Goal: Task Accomplishment & Management: Complete application form

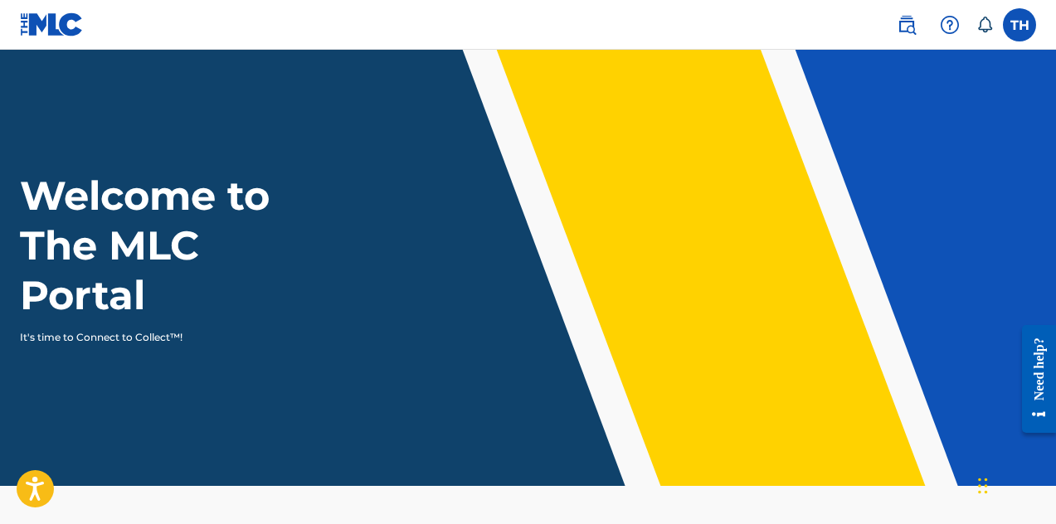
click at [1017, 38] on label at bounding box center [1019, 24] width 33 height 33
click at [1019, 25] on input "TH [PERSON_NAME] [EMAIL_ADDRESS][DOMAIN_NAME] Notification Preferences Profile …" at bounding box center [1019, 25] width 0 height 0
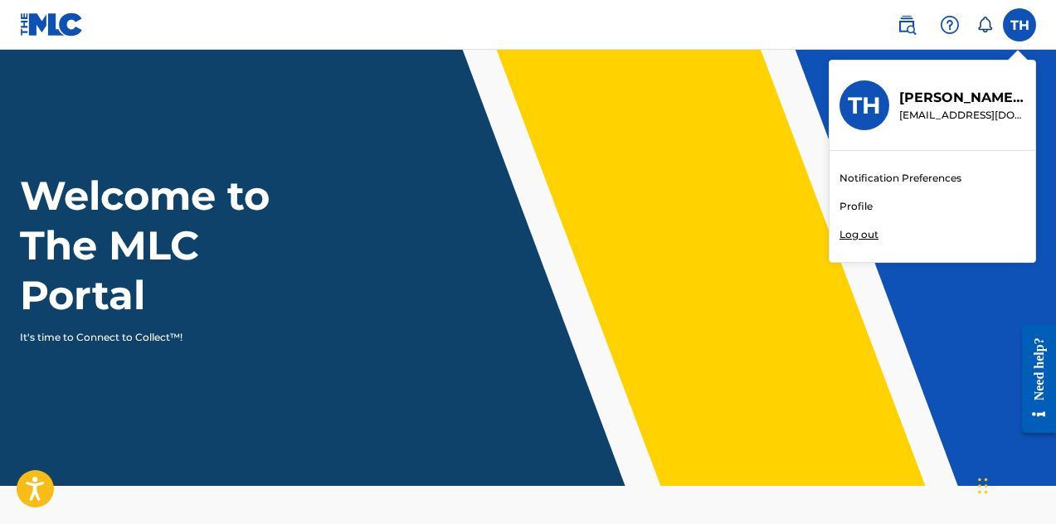
click at [856, 204] on link "Profile" at bounding box center [855, 206] width 33 height 15
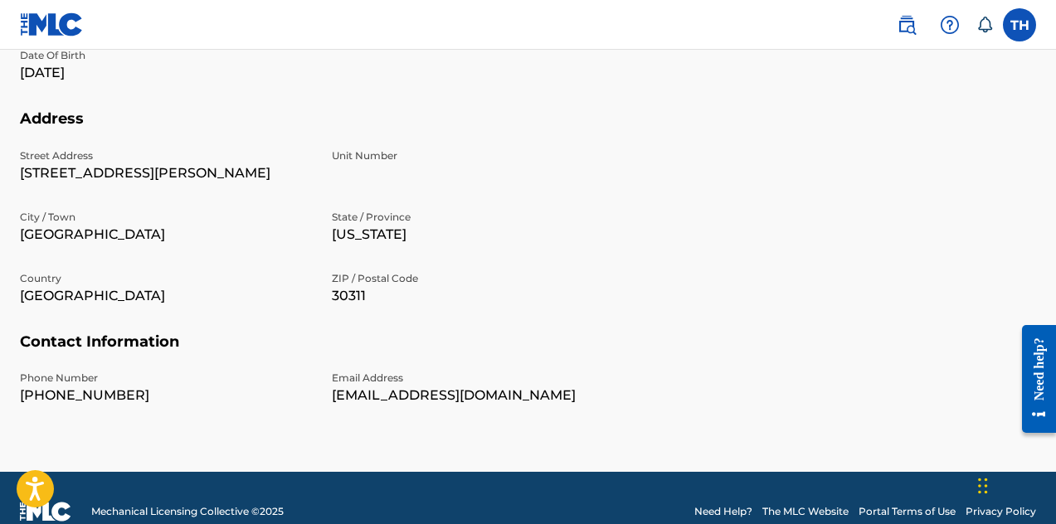
scroll to position [559, 0]
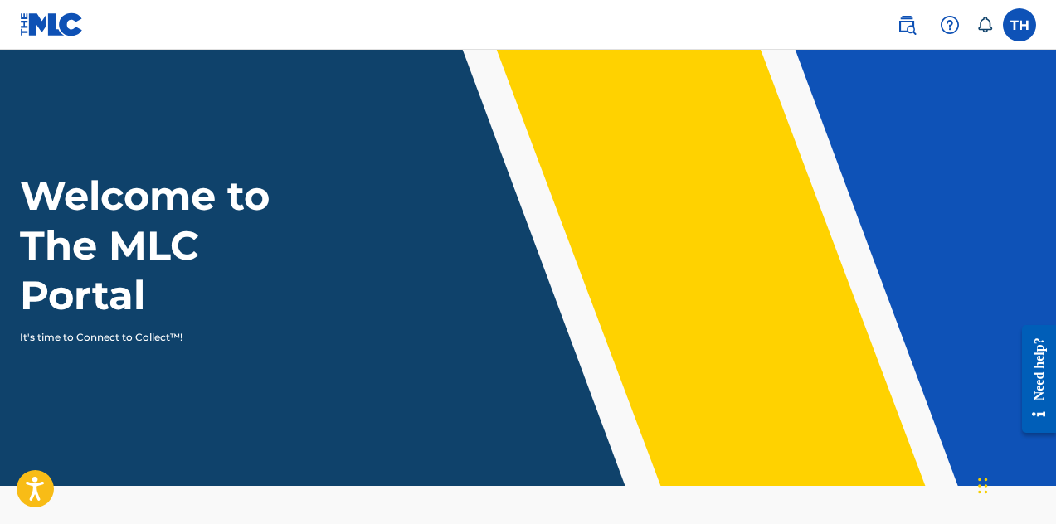
click at [1026, 19] on label at bounding box center [1019, 24] width 33 height 33
click at [1019, 25] on input "TH [PERSON_NAME] [EMAIL_ADDRESS][DOMAIN_NAME] Notification Preferences Profile …" at bounding box center [1019, 25] width 0 height 0
click at [752, 187] on div "Welcome to The MLC Portal It's time to Connect to Collect™!" at bounding box center [528, 258] width 1056 height 174
click at [1034, 380] on div "Need help?" at bounding box center [1039, 368] width 22 height 63
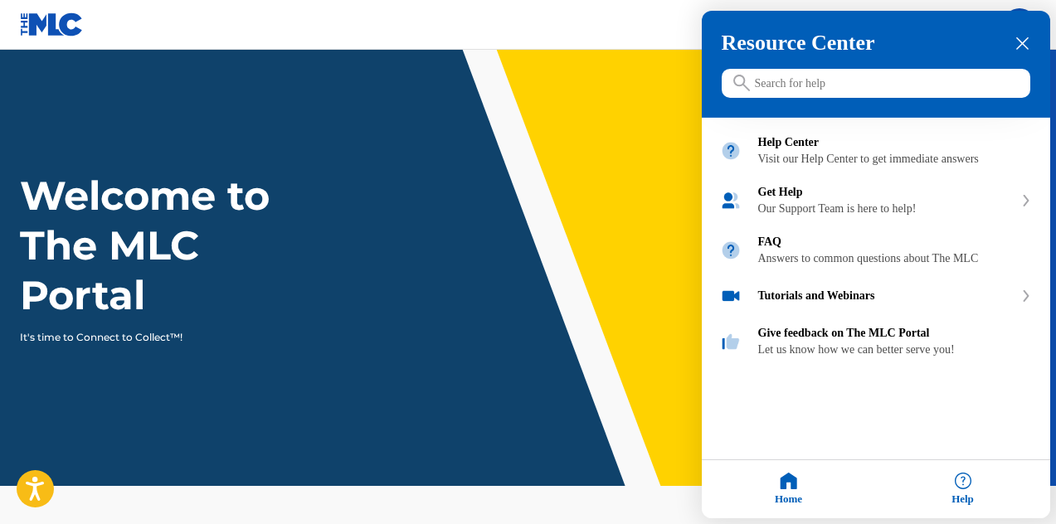
click at [1021, 48] on icon "close resource center" at bounding box center [1022, 43] width 12 height 12
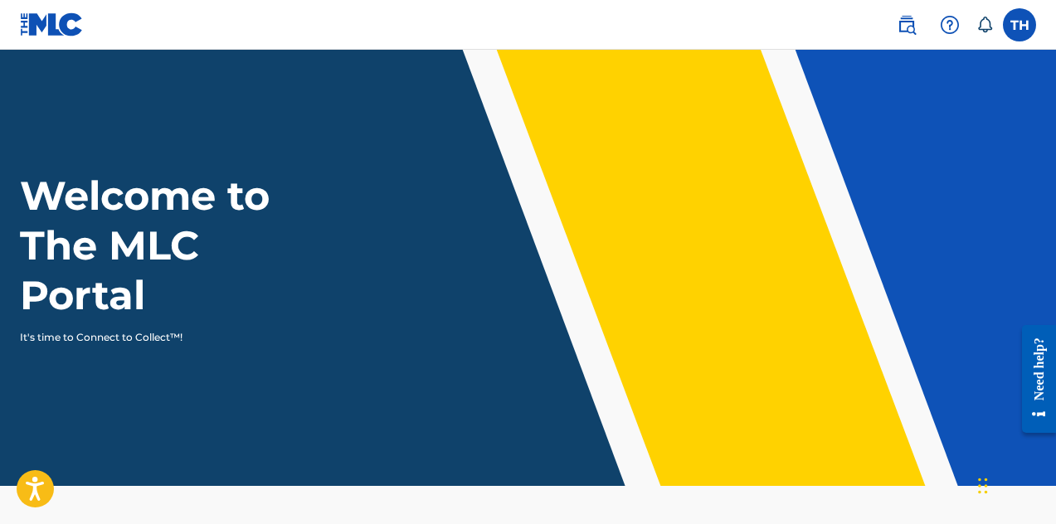
click at [982, 484] on div "Chat Widget" at bounding box center [1014, 485] width 83 height 80
click at [1014, 24] on label at bounding box center [1019, 24] width 33 height 33
click at [1019, 25] on input "TH [PERSON_NAME] [EMAIL_ADDRESS][DOMAIN_NAME] Notification Preferences Profile …" at bounding box center [1019, 25] width 0 height 0
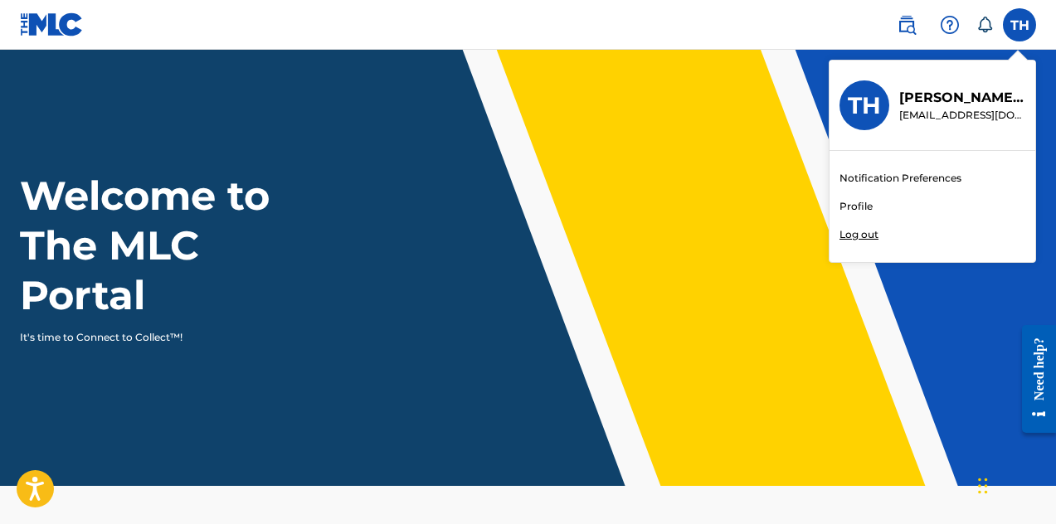
scroll to position [0, 1]
click at [860, 207] on link "Profile" at bounding box center [855, 206] width 33 height 15
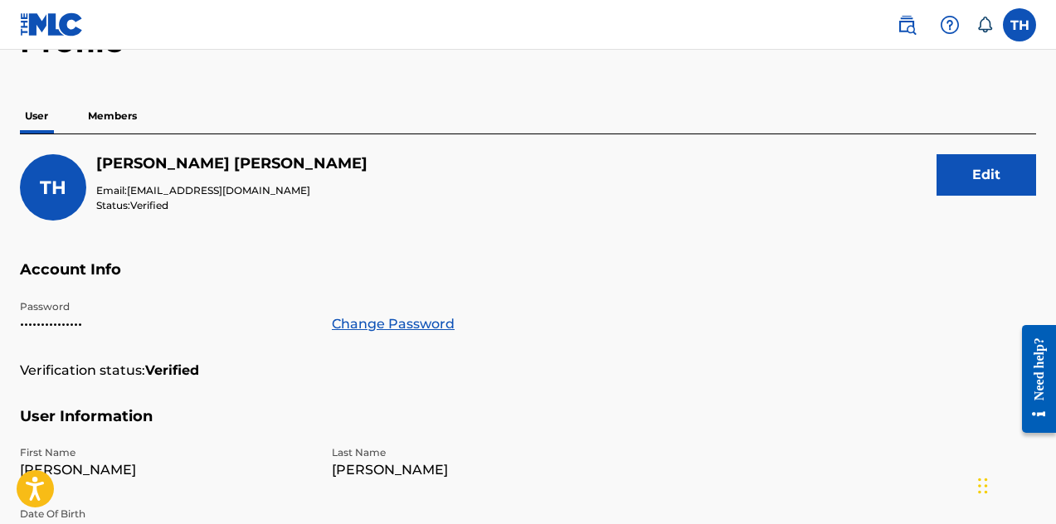
scroll to position [108, 0]
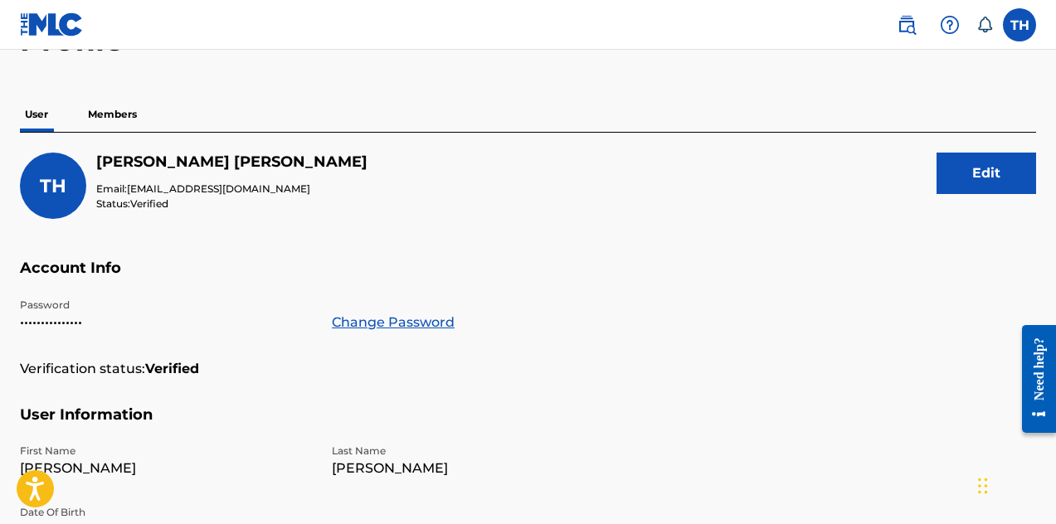
click at [112, 112] on p "Members" at bounding box center [112, 114] width 59 height 35
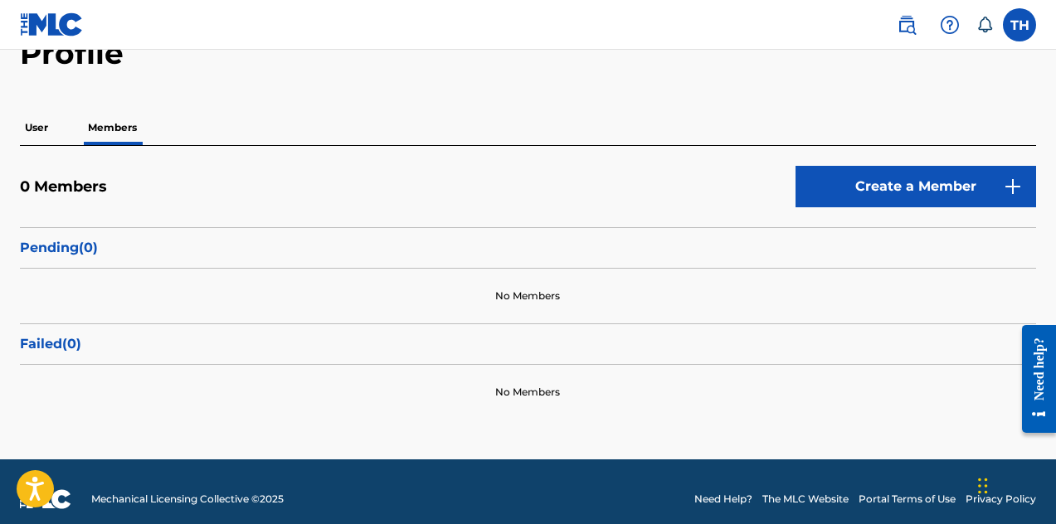
scroll to position [109, 0]
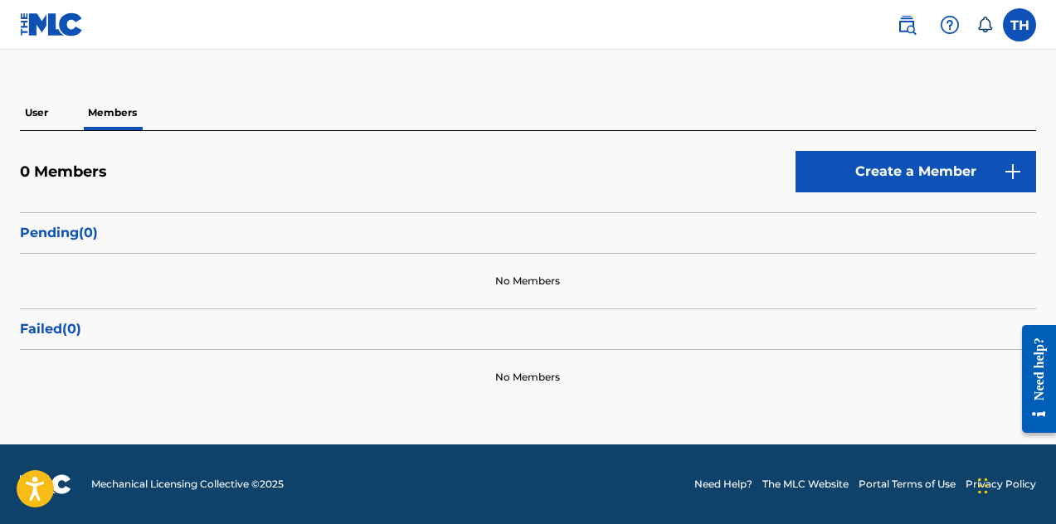
click at [38, 111] on p "User" at bounding box center [36, 112] width 33 height 35
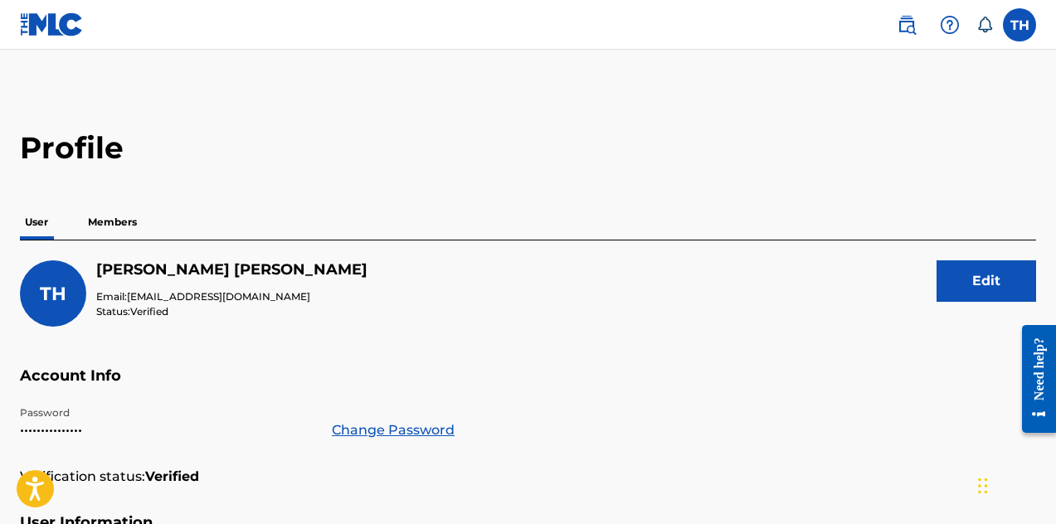
click at [59, 291] on span "TH" at bounding box center [53, 294] width 27 height 22
click at [983, 290] on button "Edit" at bounding box center [987, 280] width 100 height 41
click at [769, 323] on div "TH Tony Hightower Email: towerz20@gmail.com Status: Verified Cancel Save" at bounding box center [528, 313] width 1016 height 106
click at [1019, 15] on label at bounding box center [1019, 24] width 33 height 33
click at [1019, 25] on input "TH [PERSON_NAME] [EMAIL_ADDRESS][DOMAIN_NAME] Notification Preferences Profile …" at bounding box center [1019, 25] width 0 height 0
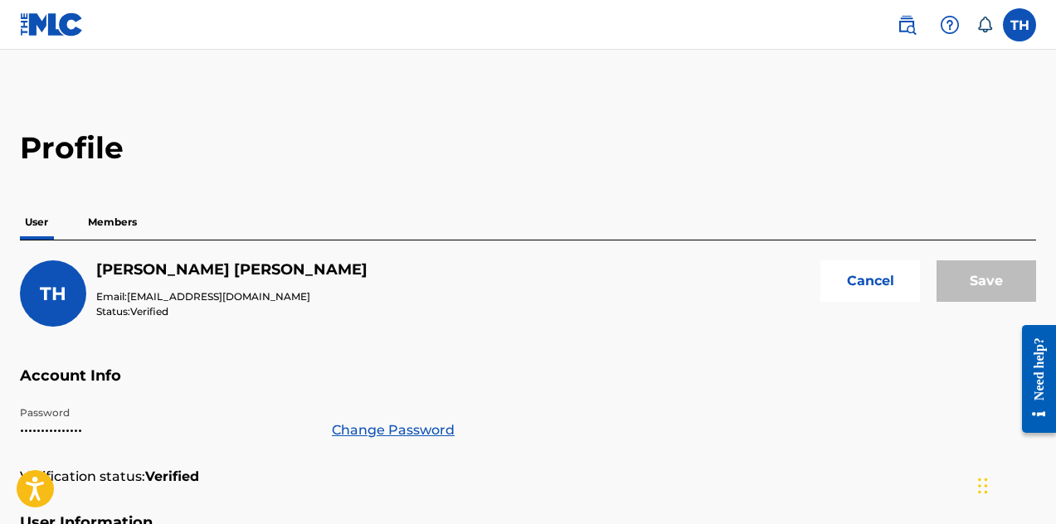
scroll to position [0, 1]
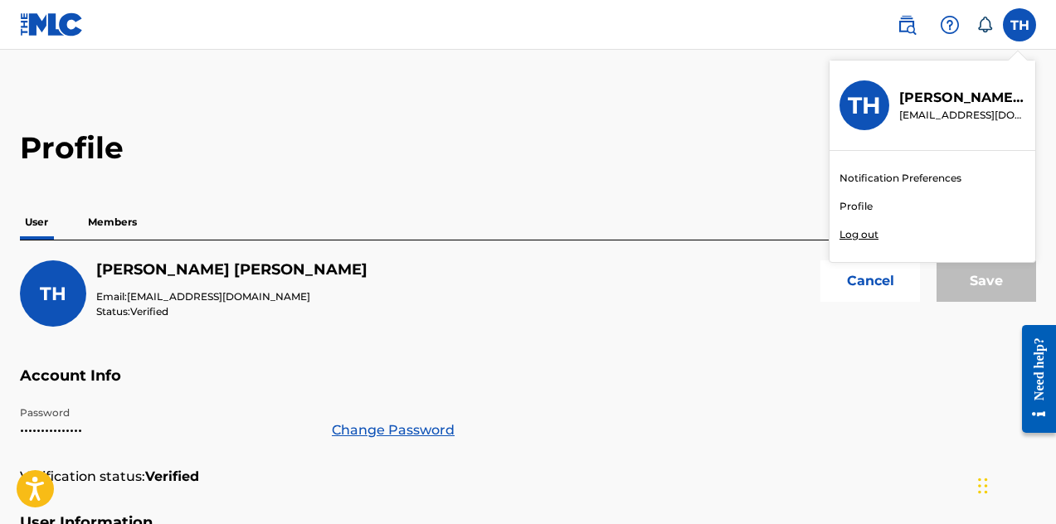
click at [902, 21] on img at bounding box center [907, 25] width 20 height 20
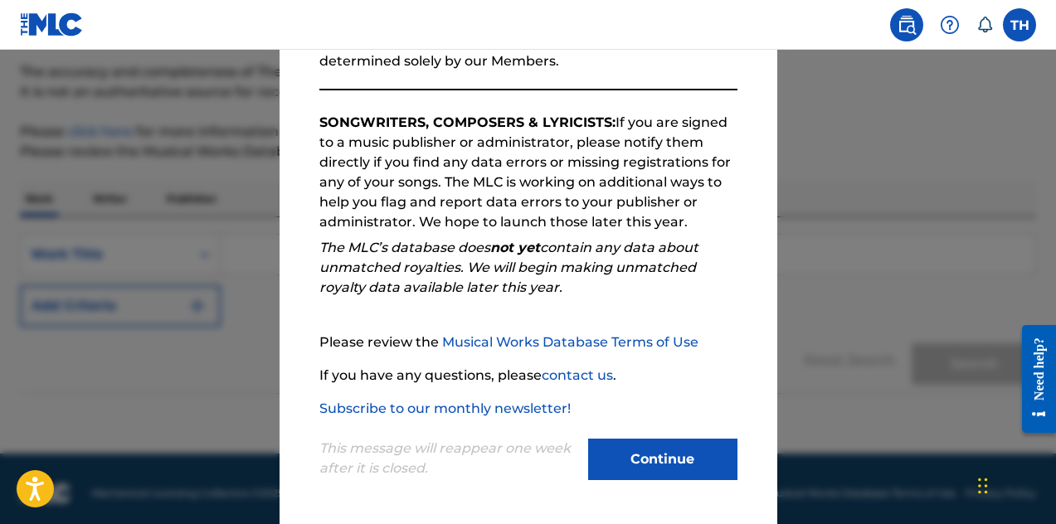
scroll to position [144, 0]
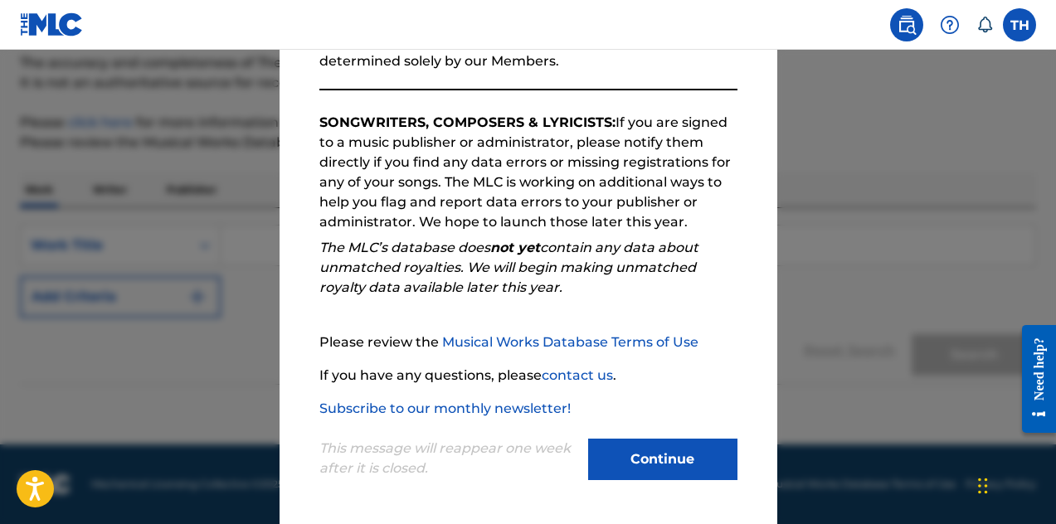
click at [547, 343] on link "Musical Works Database Terms of Use" at bounding box center [570, 342] width 256 height 16
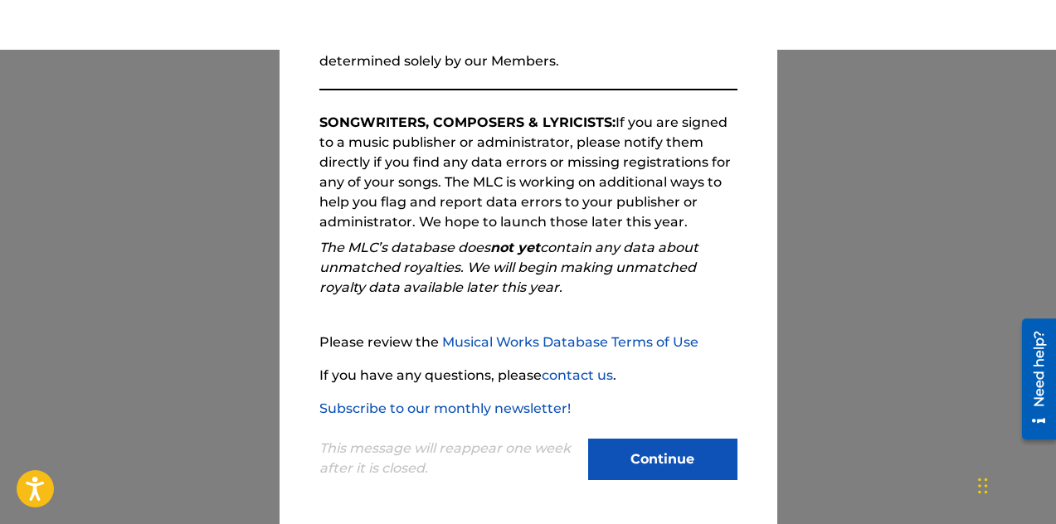
scroll to position [51, 0]
click at [627, 456] on button "Continue" at bounding box center [662, 459] width 149 height 41
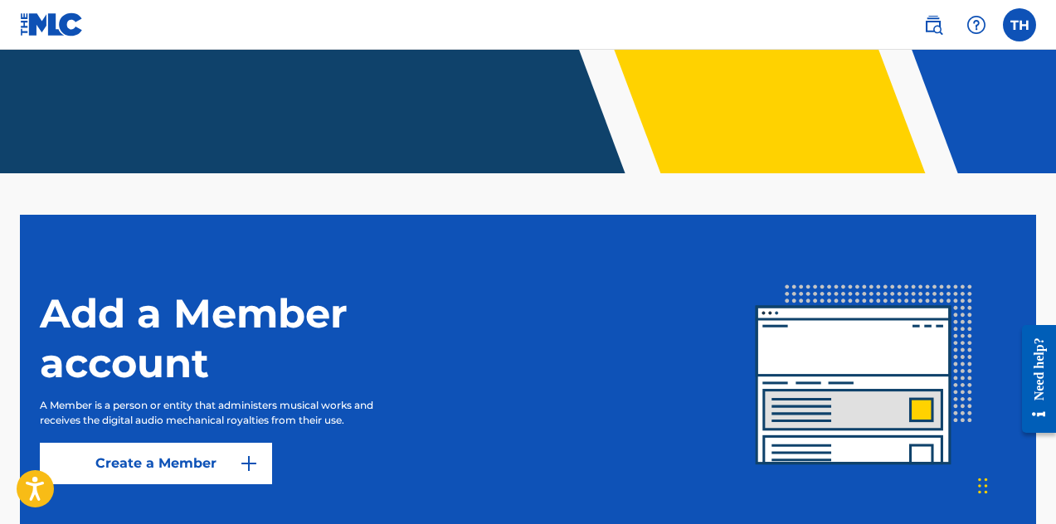
scroll to position [328, 0]
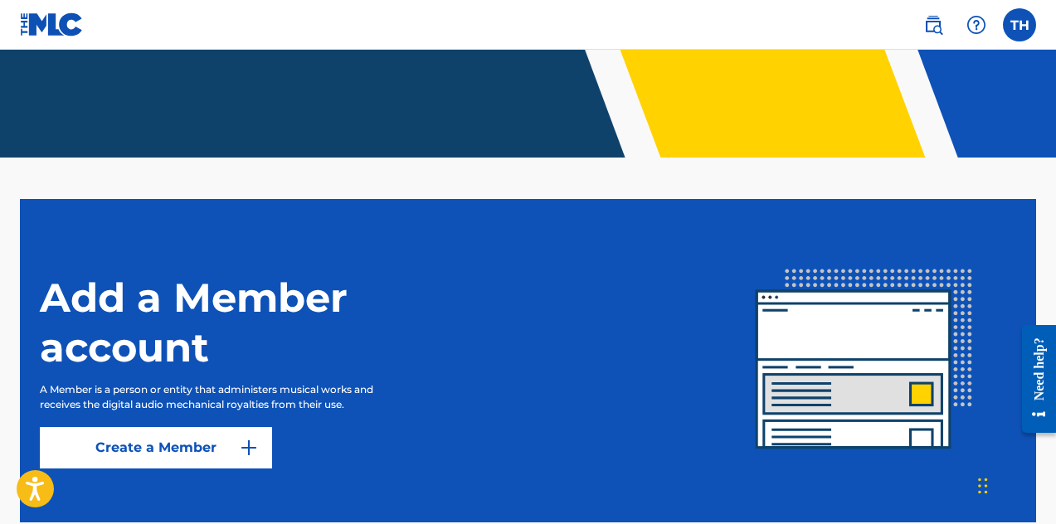
click at [1029, 26] on label at bounding box center [1019, 24] width 33 height 33
click at [1019, 25] on input "TH [PERSON_NAME] [EMAIL_ADDRESS][DOMAIN_NAME] Notification Preferences Profile …" at bounding box center [1019, 25] width 0 height 0
click at [1019, 32] on div "TH TH [PERSON_NAME] [EMAIL_ADDRESS][DOMAIN_NAME] Notification Preferences Profi…" at bounding box center [1019, 24] width 33 height 33
click at [1019, 32] on label at bounding box center [1019, 24] width 33 height 33
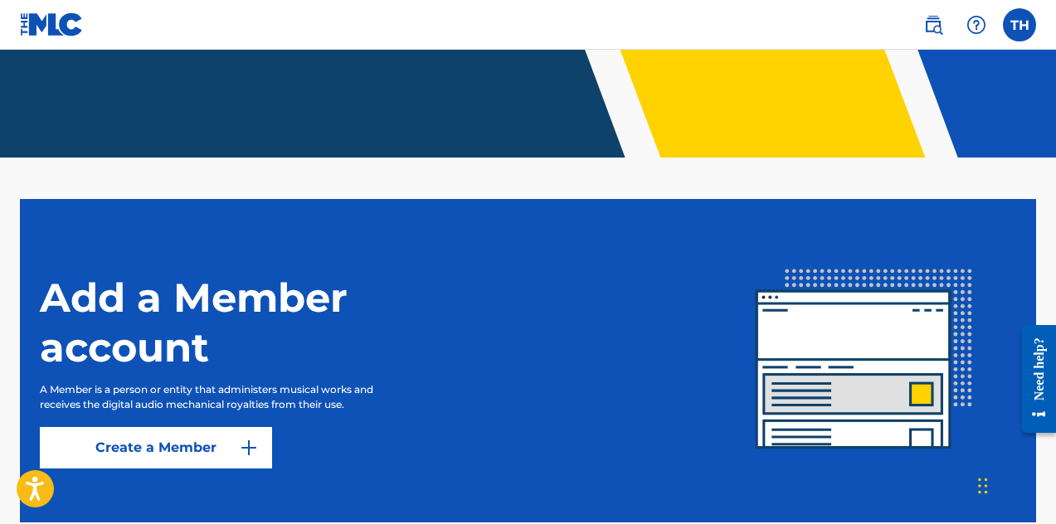
click at [1019, 25] on input "TH [PERSON_NAME] [EMAIL_ADDRESS][DOMAIN_NAME] Notification Preferences Profile …" at bounding box center [1019, 25] width 0 height 0
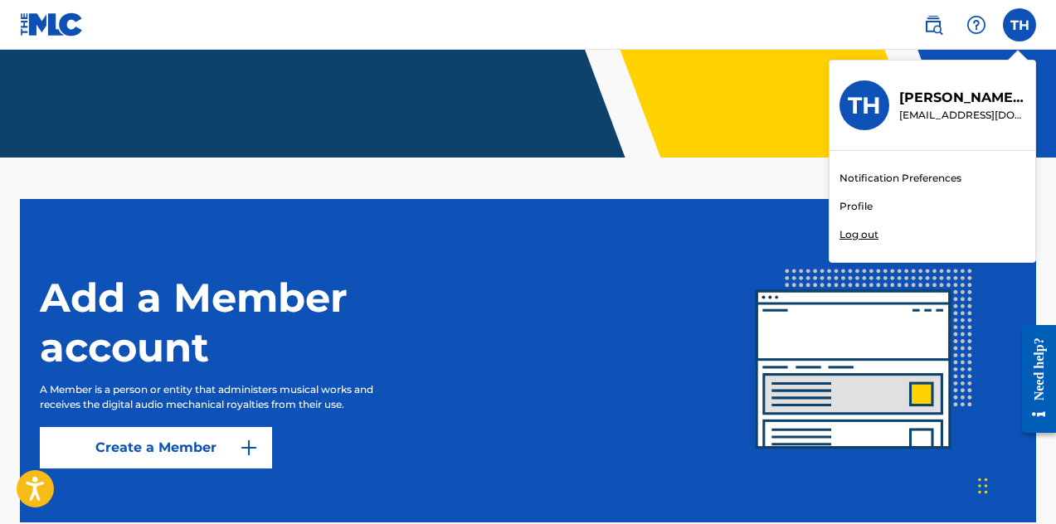
click at [865, 105] on h3 "TH" at bounding box center [864, 105] width 33 height 29
click at [1019, 25] on input "TH [PERSON_NAME] [EMAIL_ADDRESS][DOMAIN_NAME] Notification Preferences Profile …" at bounding box center [1019, 25] width 0 height 0
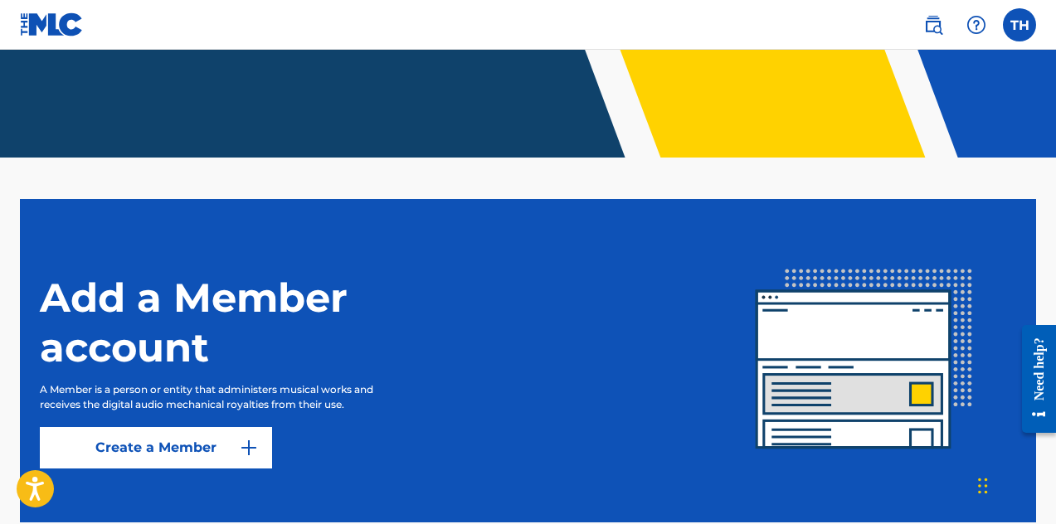
click at [1019, 32] on div "TH TH [PERSON_NAME] [EMAIL_ADDRESS][DOMAIN_NAME] Notification Preferences Profi…" at bounding box center [1019, 24] width 33 height 33
click at [185, 447] on link "Create a Member" at bounding box center [156, 447] width 232 height 41
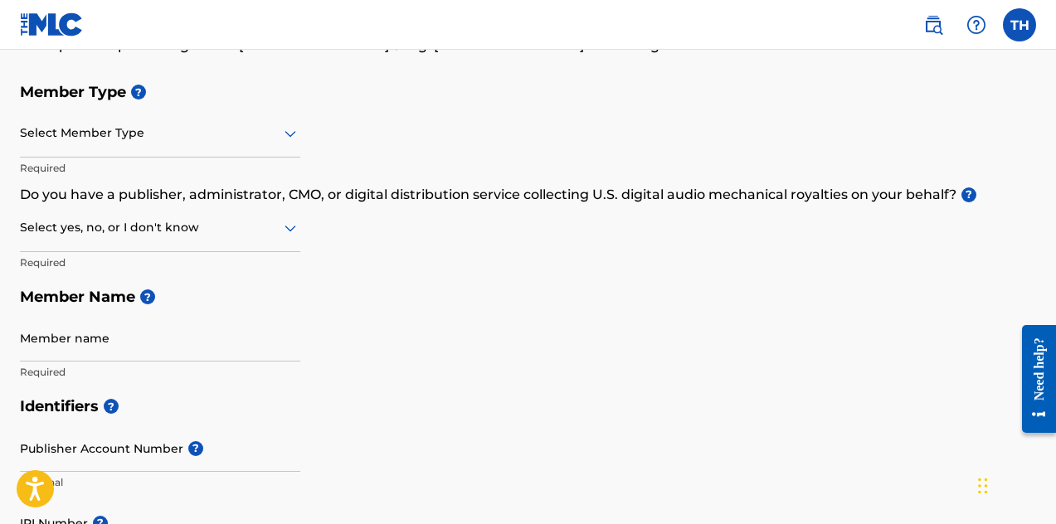
scroll to position [80, 0]
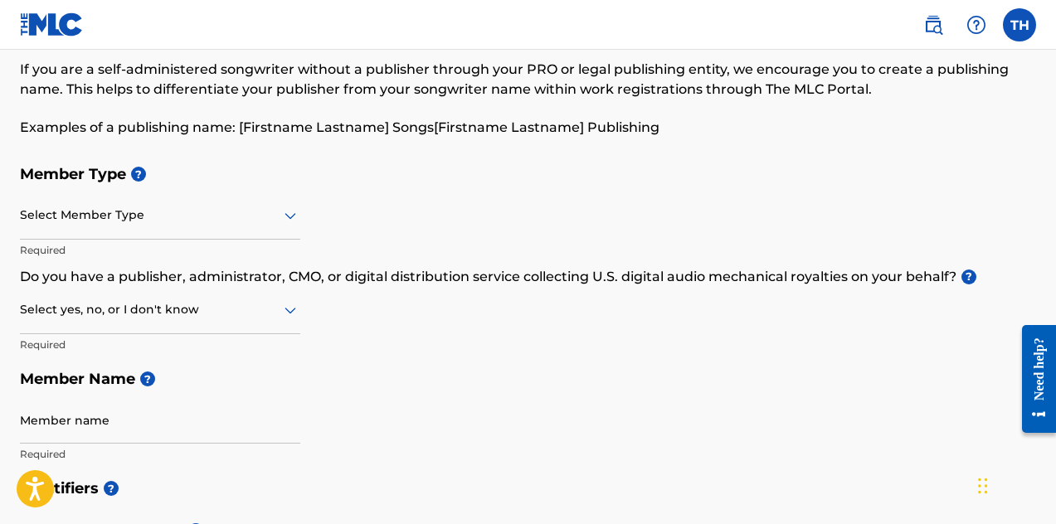
click at [289, 216] on icon at bounding box center [291, 216] width 12 height 7
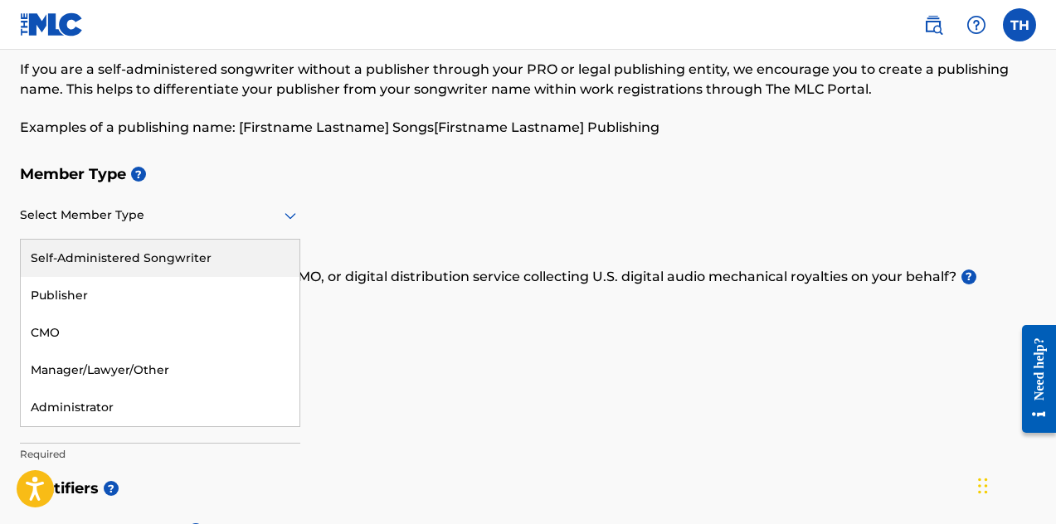
click at [237, 163] on h5 "Member Type ?" at bounding box center [528, 175] width 1016 height 36
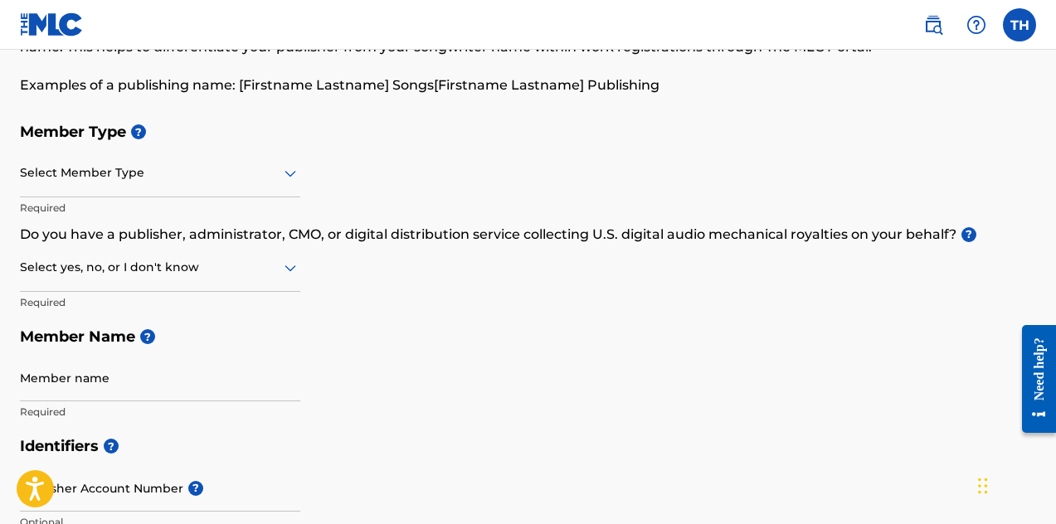
scroll to position [130, 0]
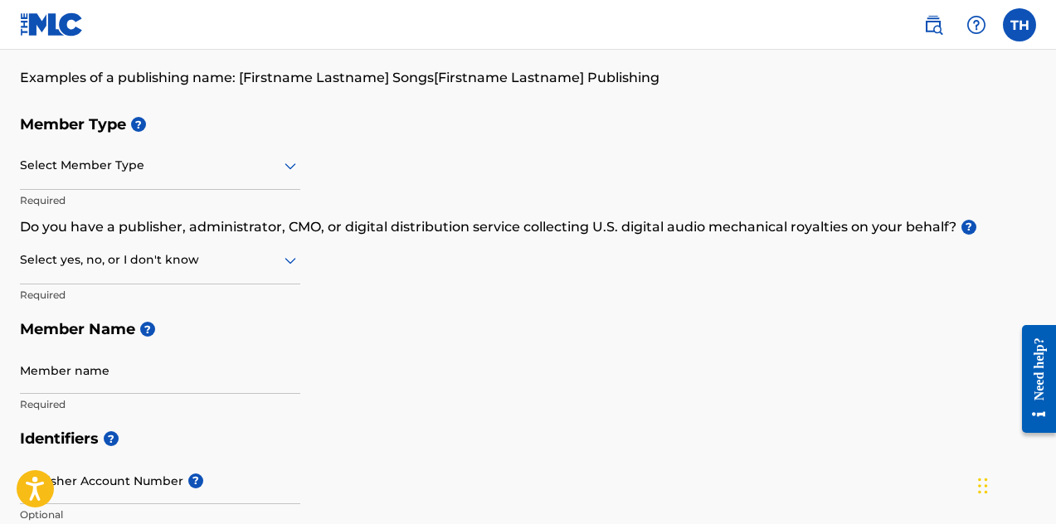
click at [292, 165] on icon at bounding box center [291, 166] width 12 height 7
click at [472, 149] on div "Member Type ? Select Member Type Required Do you have a publisher, administrato…" at bounding box center [528, 264] width 1016 height 314
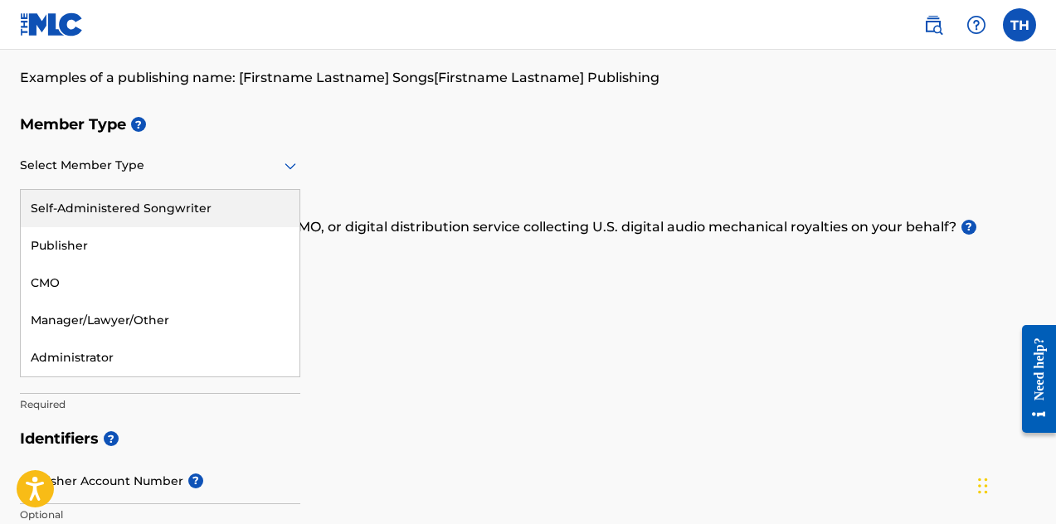
click at [294, 168] on icon at bounding box center [290, 166] width 20 height 20
click at [194, 207] on div "Self-Administered Songwriter" at bounding box center [160, 208] width 279 height 37
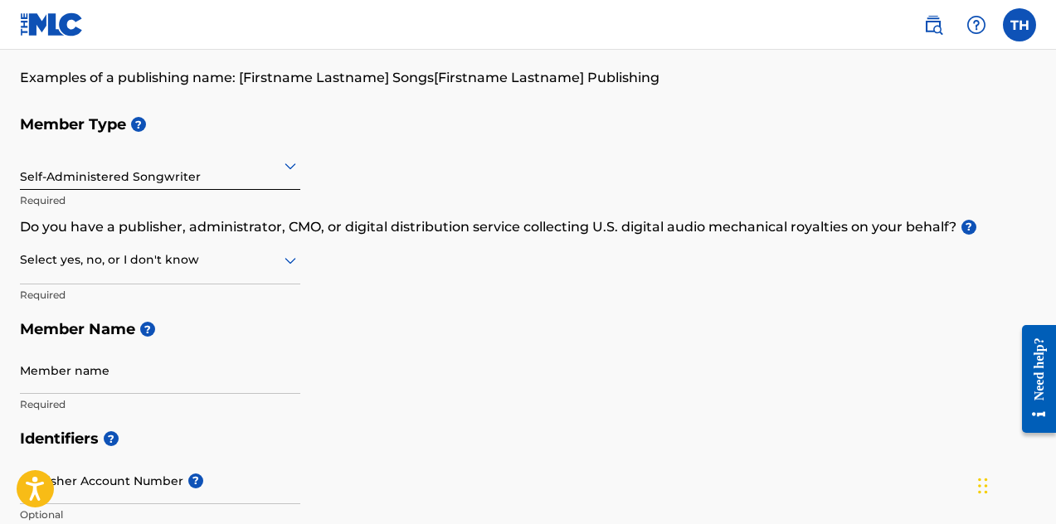
click at [293, 263] on icon at bounding box center [290, 261] width 20 height 20
click at [372, 260] on div "Member Type ? Self-Administered Songwriter Required Do you have a publisher, ad…" at bounding box center [528, 264] width 1016 height 314
click at [293, 259] on icon at bounding box center [291, 261] width 12 height 7
click at [348, 270] on div "Member Type ? Self-Administered Songwriter Required Do you have a publisher, ad…" at bounding box center [528, 264] width 1016 height 314
click at [292, 257] on icon at bounding box center [290, 261] width 20 height 20
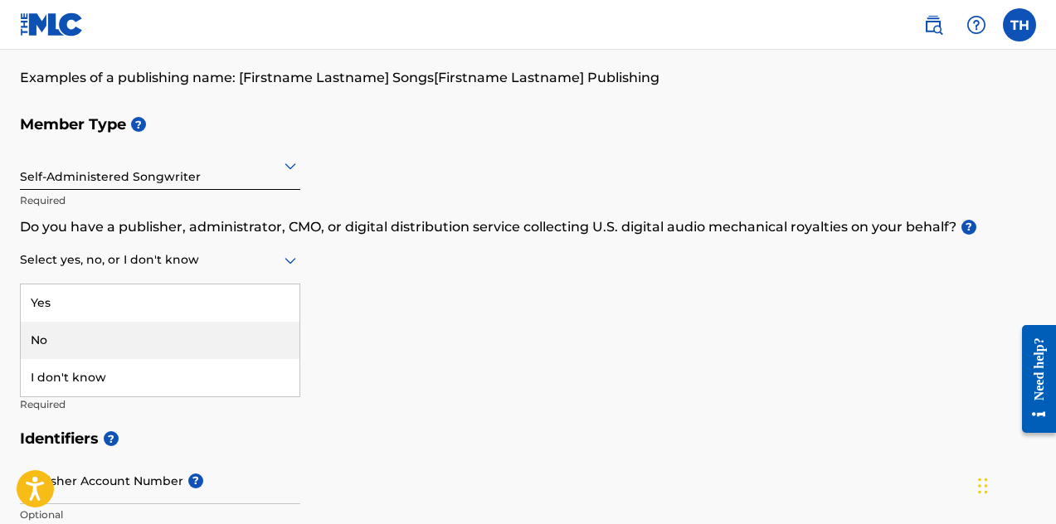
click at [63, 339] on div "No" at bounding box center [160, 340] width 279 height 37
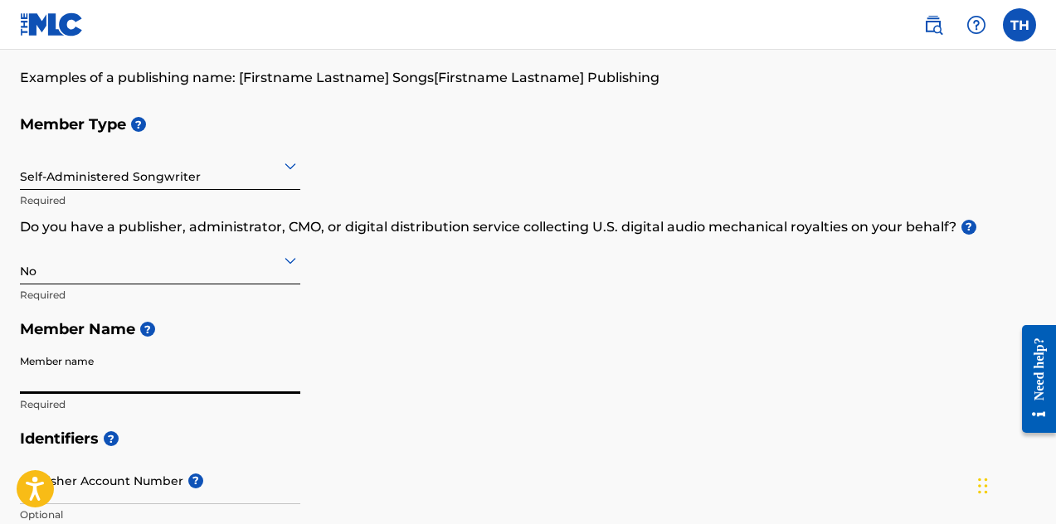
click at [71, 364] on input "Member name" at bounding box center [160, 370] width 280 height 47
type input "[PERSON_NAME]"
type input "[STREET_ADDRESS][PERSON_NAME]"
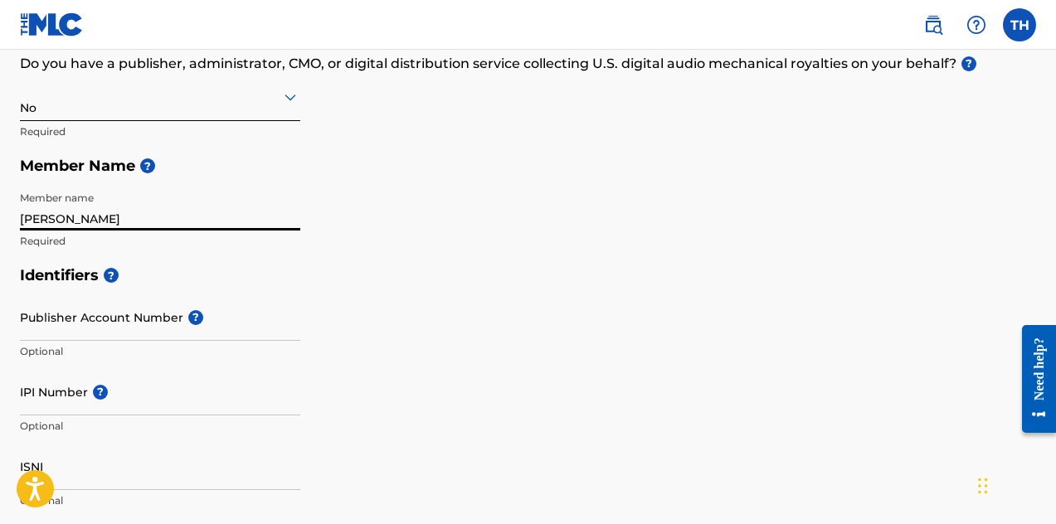
scroll to position [294, 0]
type input "T"
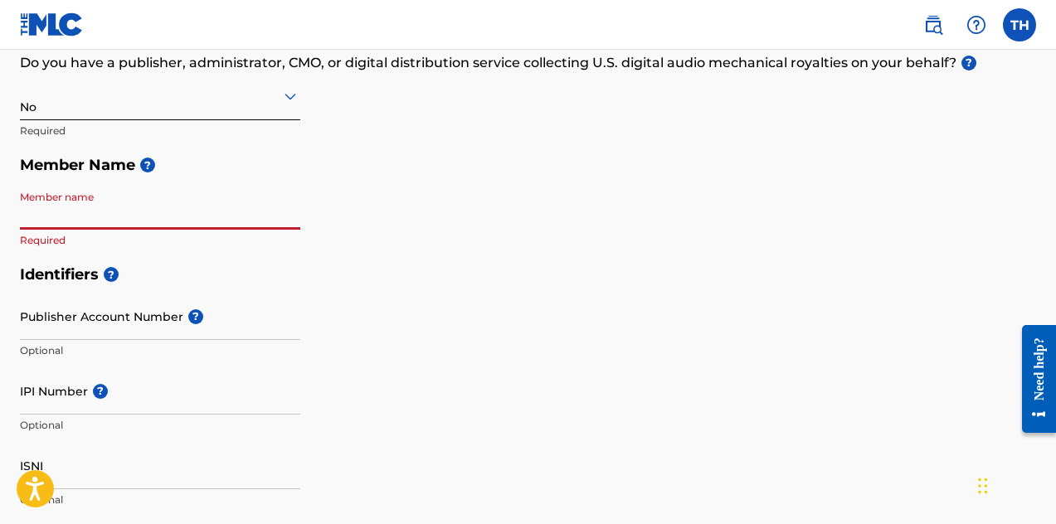
type input "s"
type input "Simply Fly"
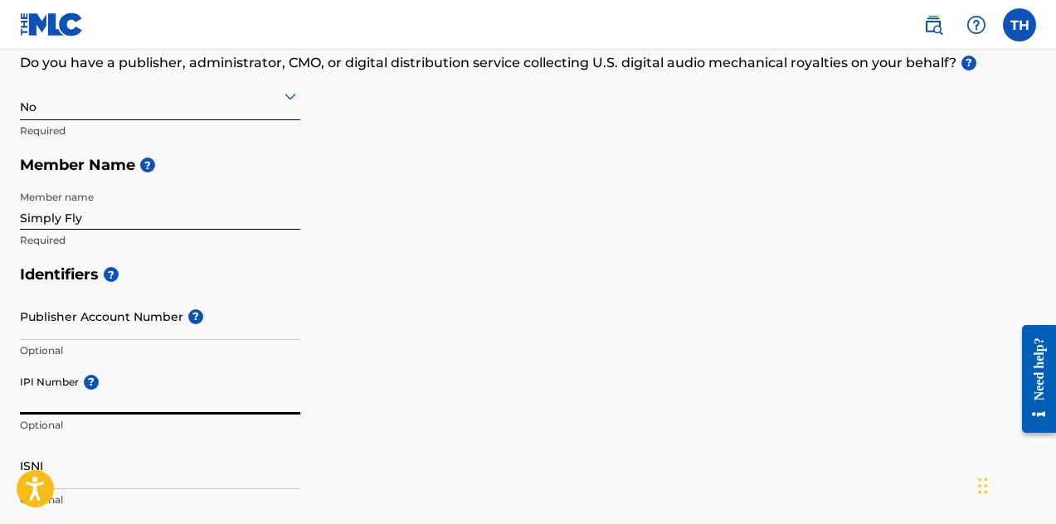
click at [36, 404] on input "IPI Number ?" at bounding box center [160, 390] width 280 height 47
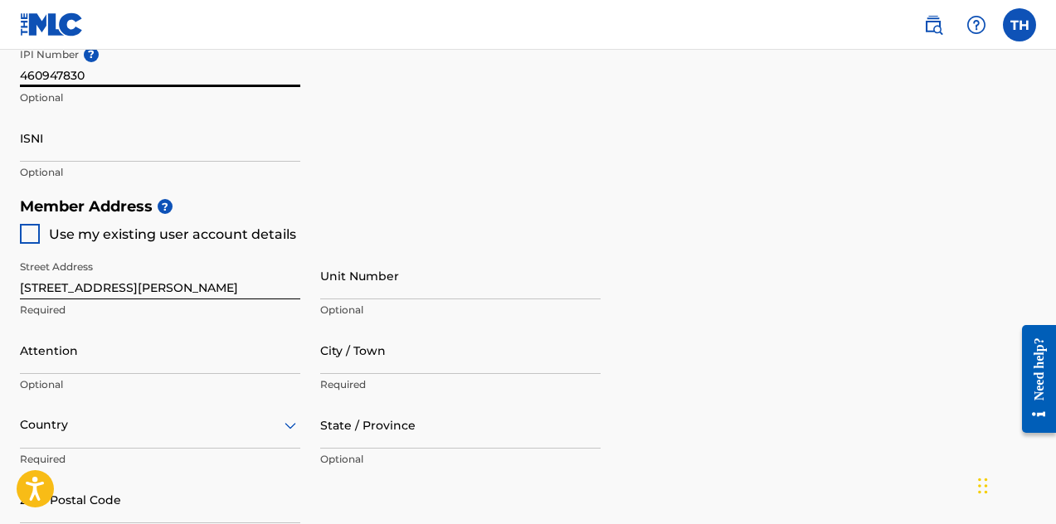
scroll to position [625, 0]
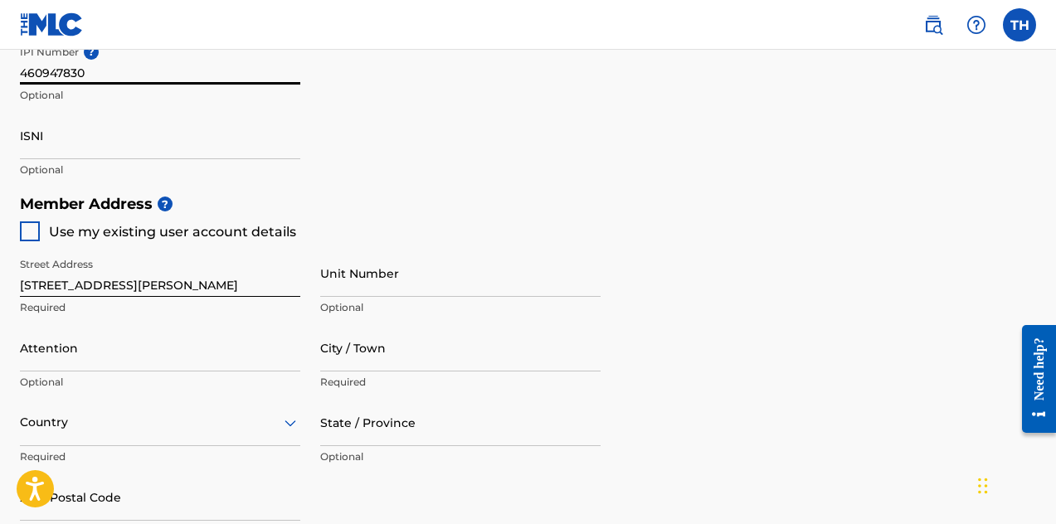
type input "460947830"
click at [32, 228] on div at bounding box center [30, 231] width 20 height 20
type input "[GEOGRAPHIC_DATA]"
type input "30311"
type input "404"
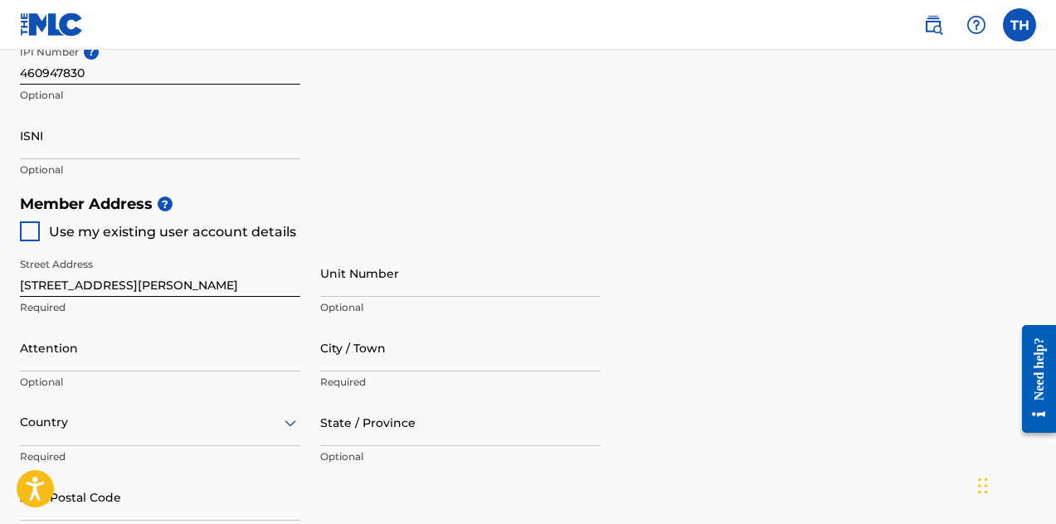
type input "2724694"
type input "[EMAIL_ADDRESS][DOMAIN_NAME]"
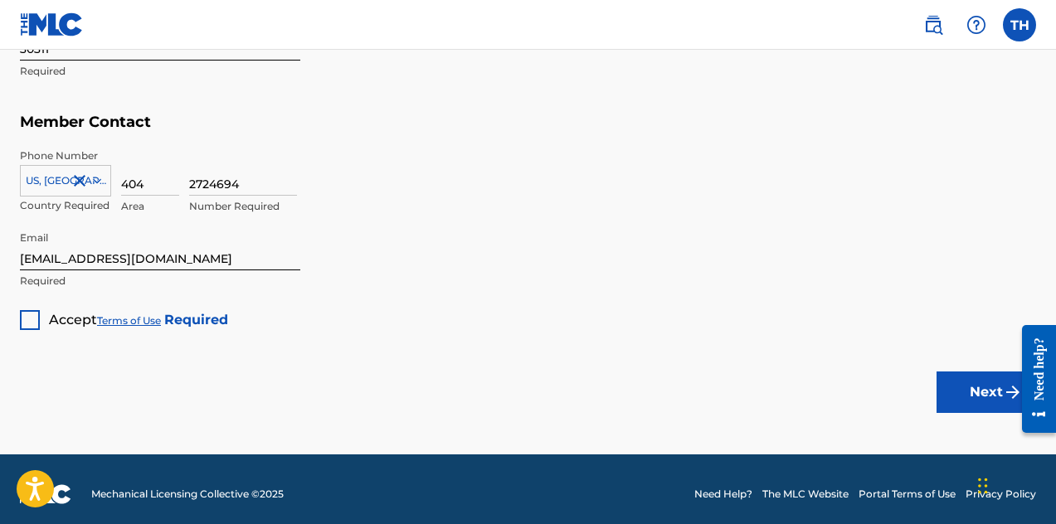
scroll to position [1092, 0]
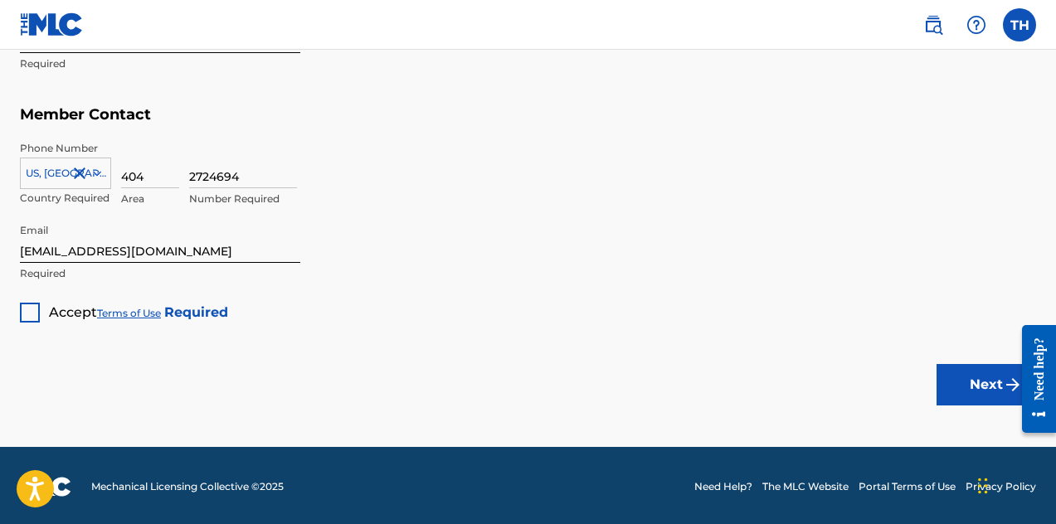
click at [31, 303] on div at bounding box center [30, 313] width 20 height 20
click at [983, 375] on button "Next" at bounding box center [987, 384] width 100 height 41
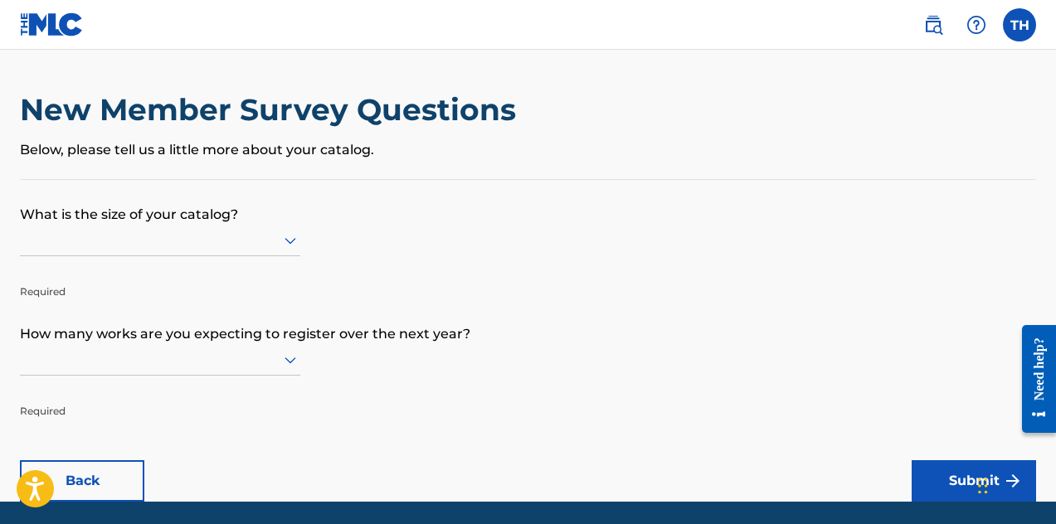
click at [296, 245] on icon at bounding box center [291, 241] width 12 height 7
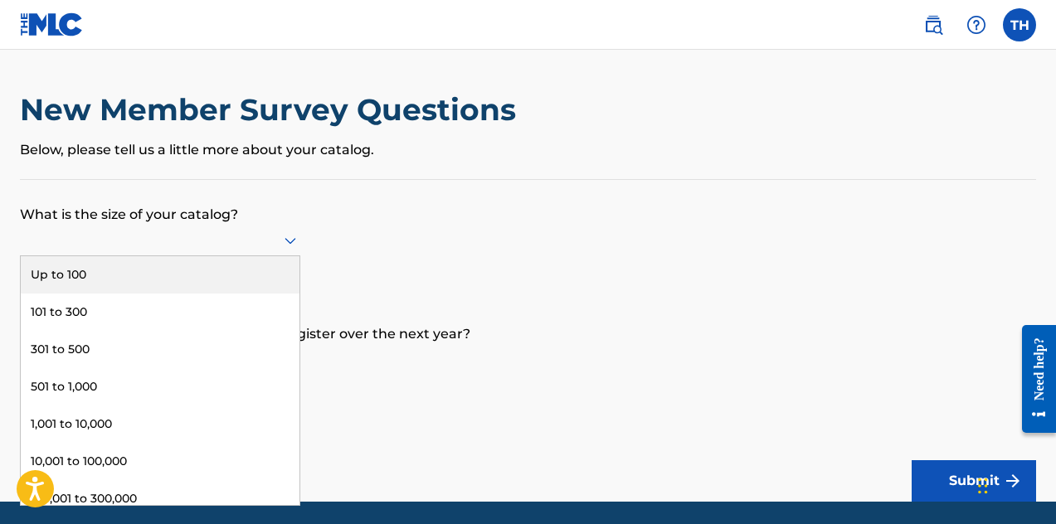
click at [78, 294] on div "Up to 100" at bounding box center [160, 274] width 279 height 37
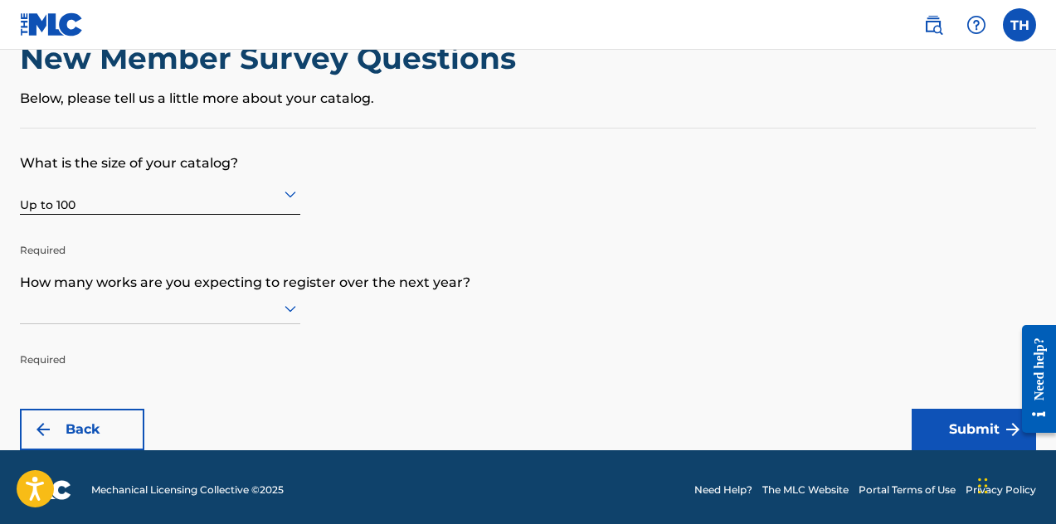
scroll to position [57, 0]
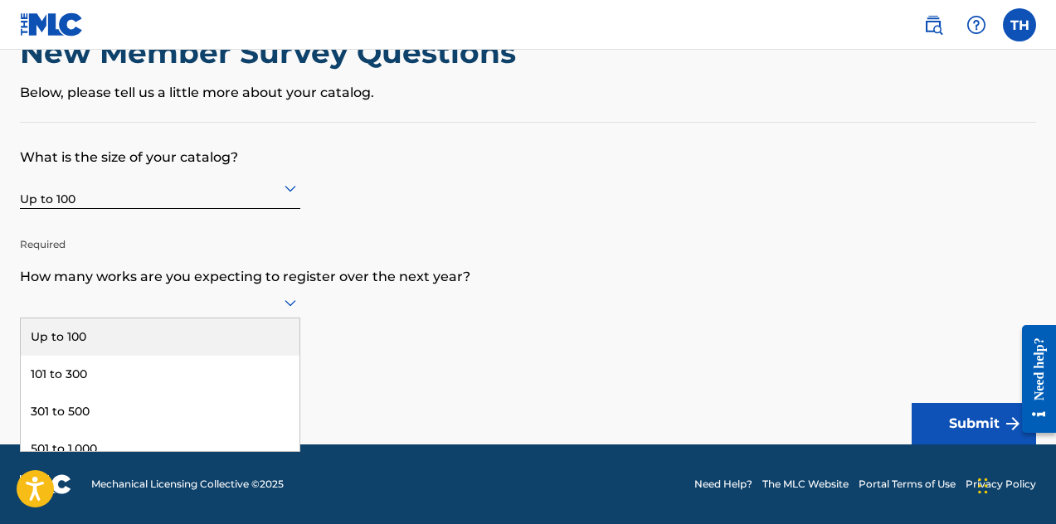
click at [289, 309] on icon at bounding box center [290, 303] width 20 height 20
click at [75, 356] on div "Up to 100" at bounding box center [160, 337] width 279 height 37
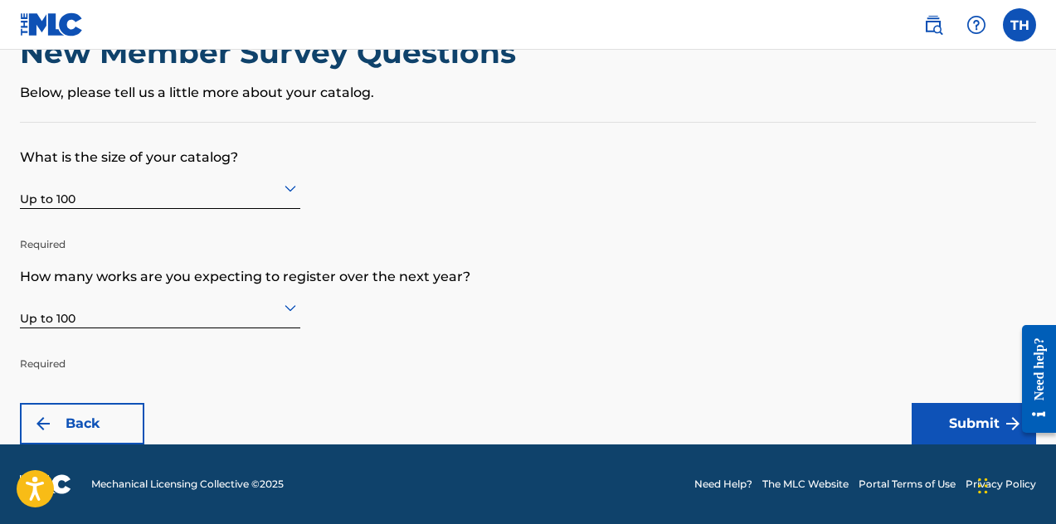
click at [976, 428] on button "Submit" at bounding box center [974, 423] width 124 height 41
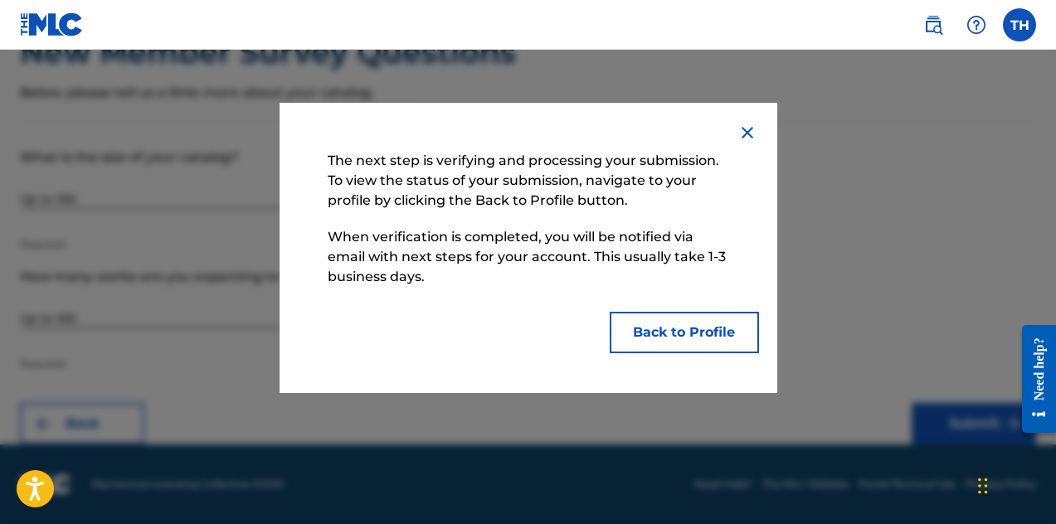
click at [750, 130] on img at bounding box center [747, 133] width 20 height 20
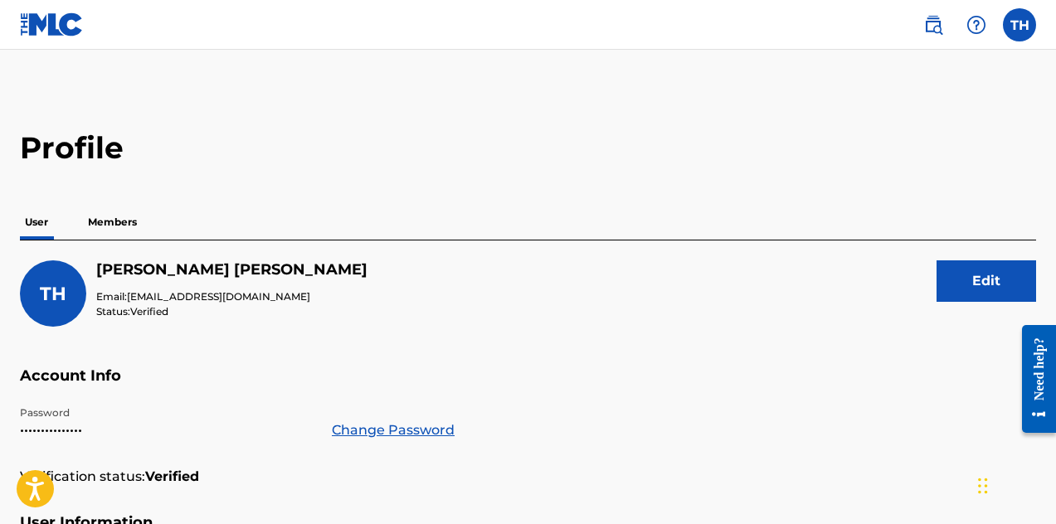
click at [238, 4] on nav "TH TH [PERSON_NAME] [EMAIL_ADDRESS][DOMAIN_NAME] Notification Preferences Profi…" at bounding box center [528, 25] width 1056 height 50
